Goal: Share content

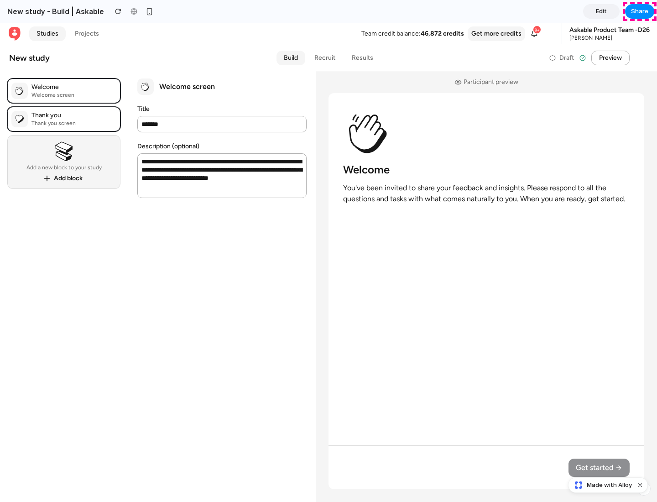
click at [639, 11] on span "Share" at bounding box center [639, 11] width 17 height 9
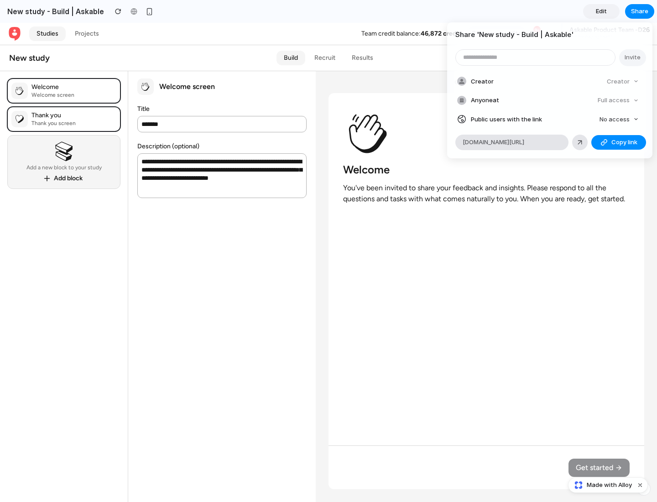
click at [618, 142] on span "Copy link" at bounding box center [624, 142] width 26 height 9
click at [609, 485] on div "Share ' New study - Build | Askable ' Invite Creator Creator Anyone at Full acc…" at bounding box center [328, 251] width 657 height 502
